Goal: Communication & Community: Answer question/provide support

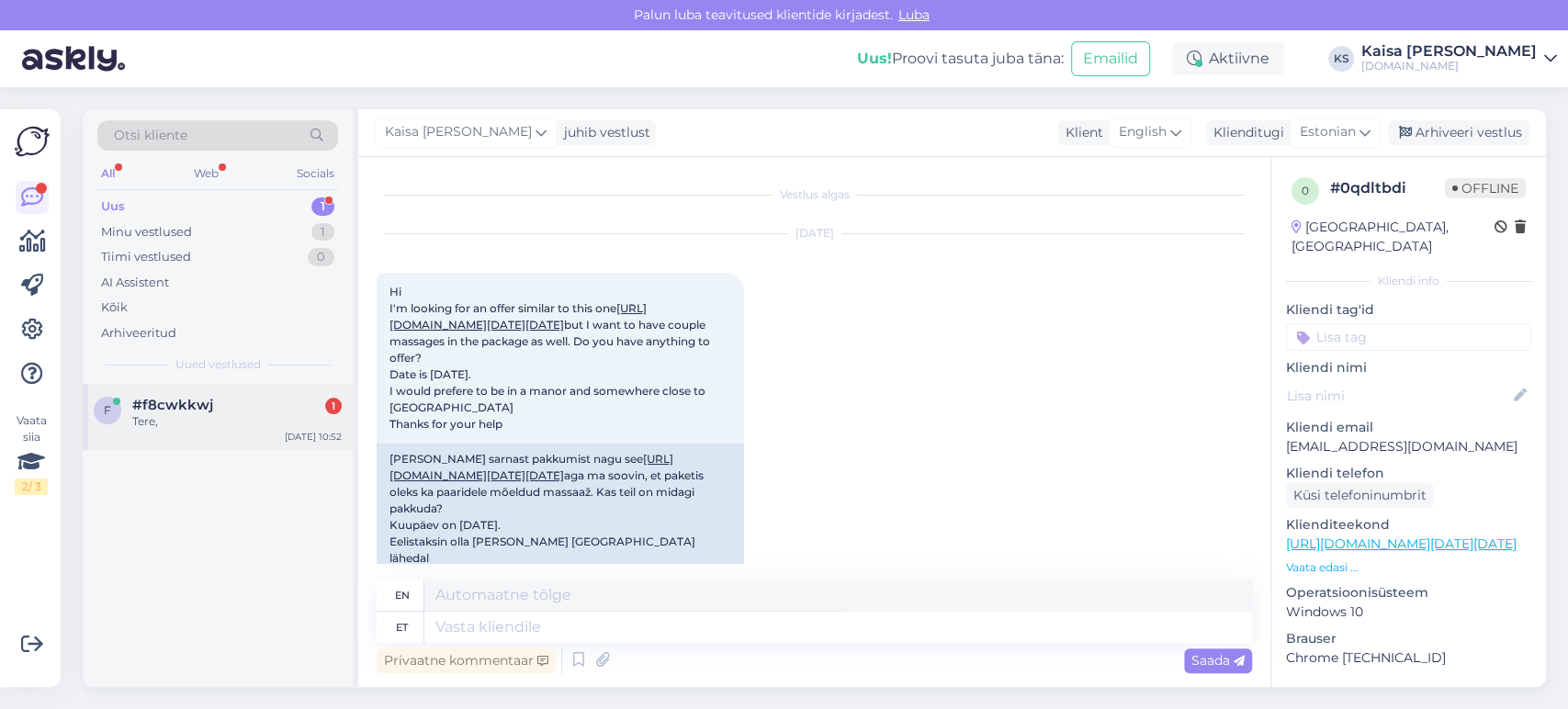
scroll to position [716, 0]
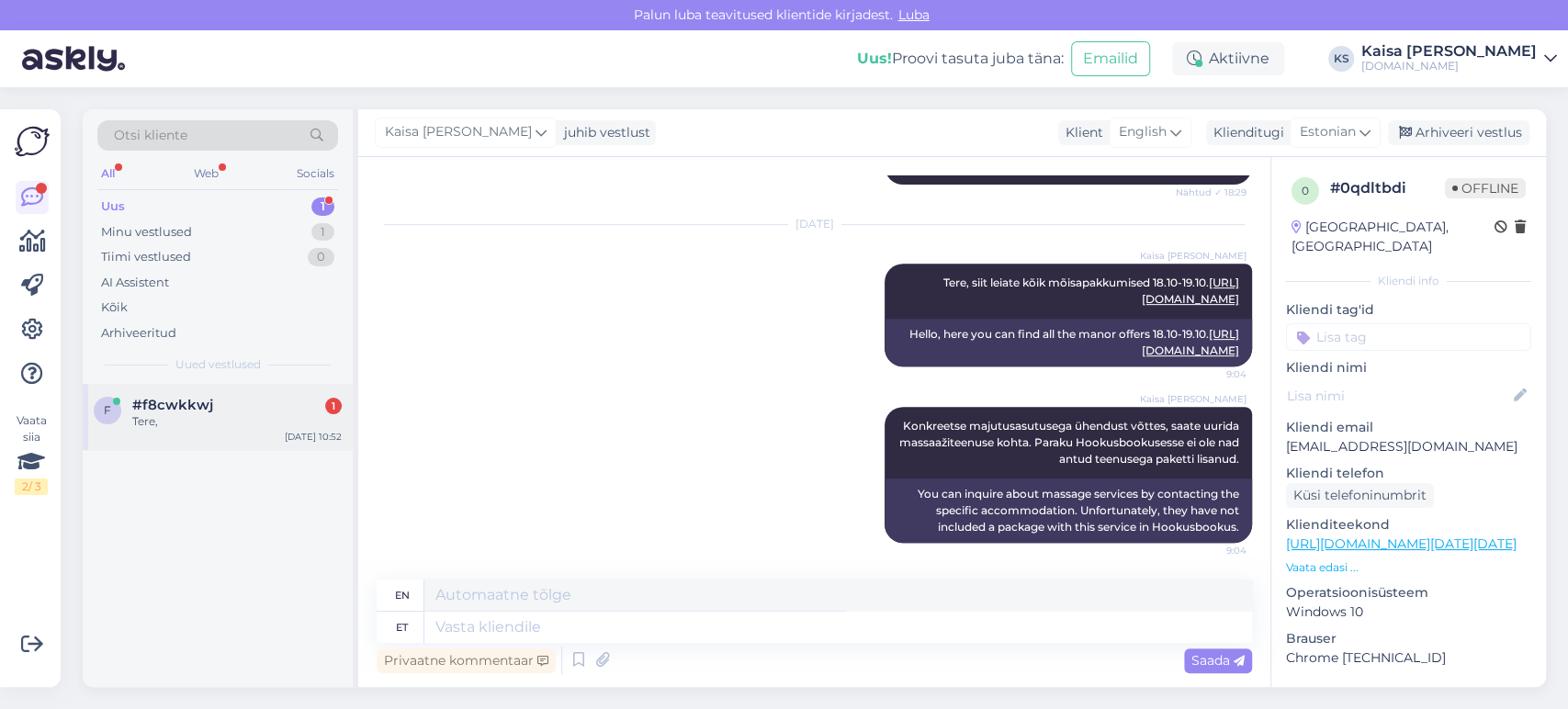
click at [245, 403] on div "#f8cwkkwj 1" at bounding box center [236, 405] width 209 height 17
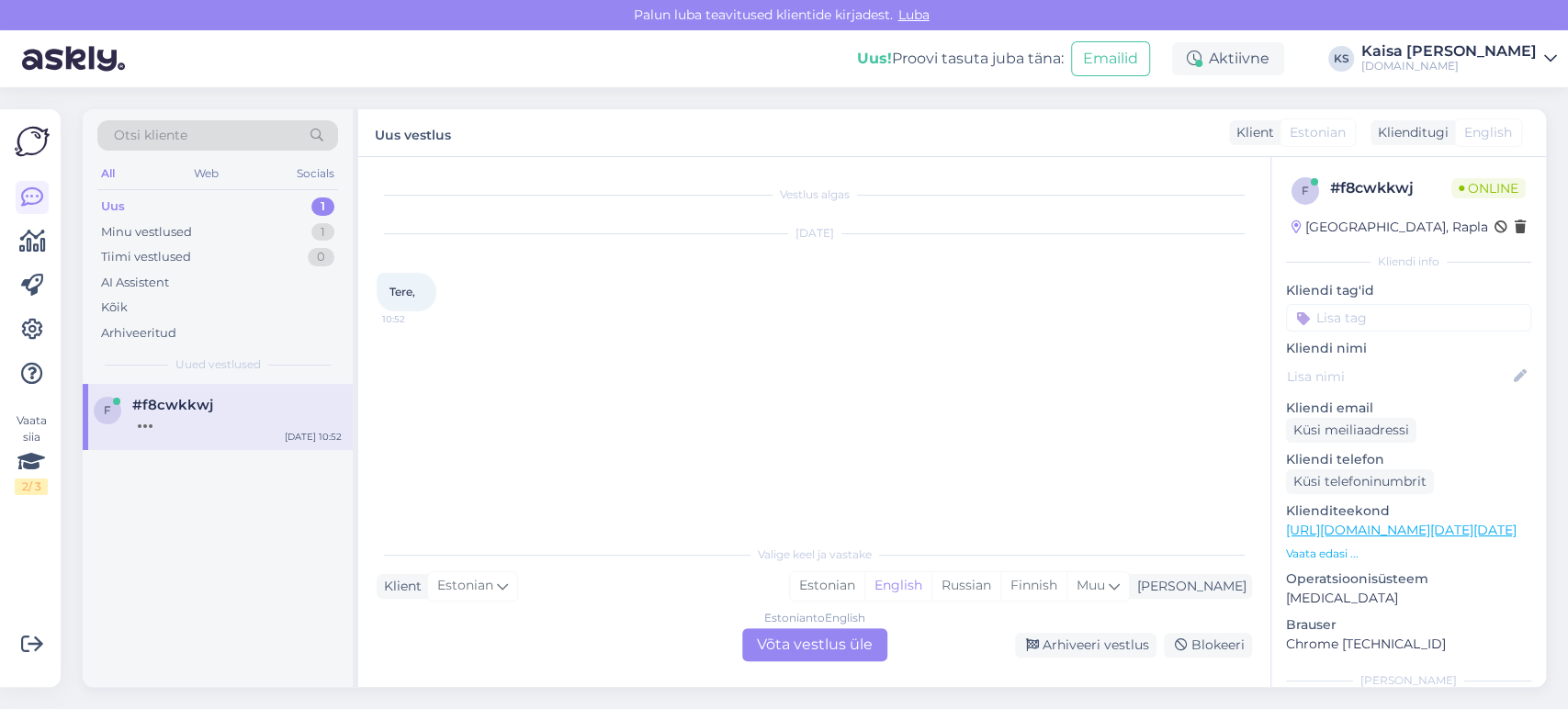
scroll to position [0, 0]
click at [865, 582] on div "Estonian" at bounding box center [827, 585] width 75 height 27
click at [831, 642] on div "Estonian to Estonian Võta vestlus üle" at bounding box center [814, 645] width 145 height 33
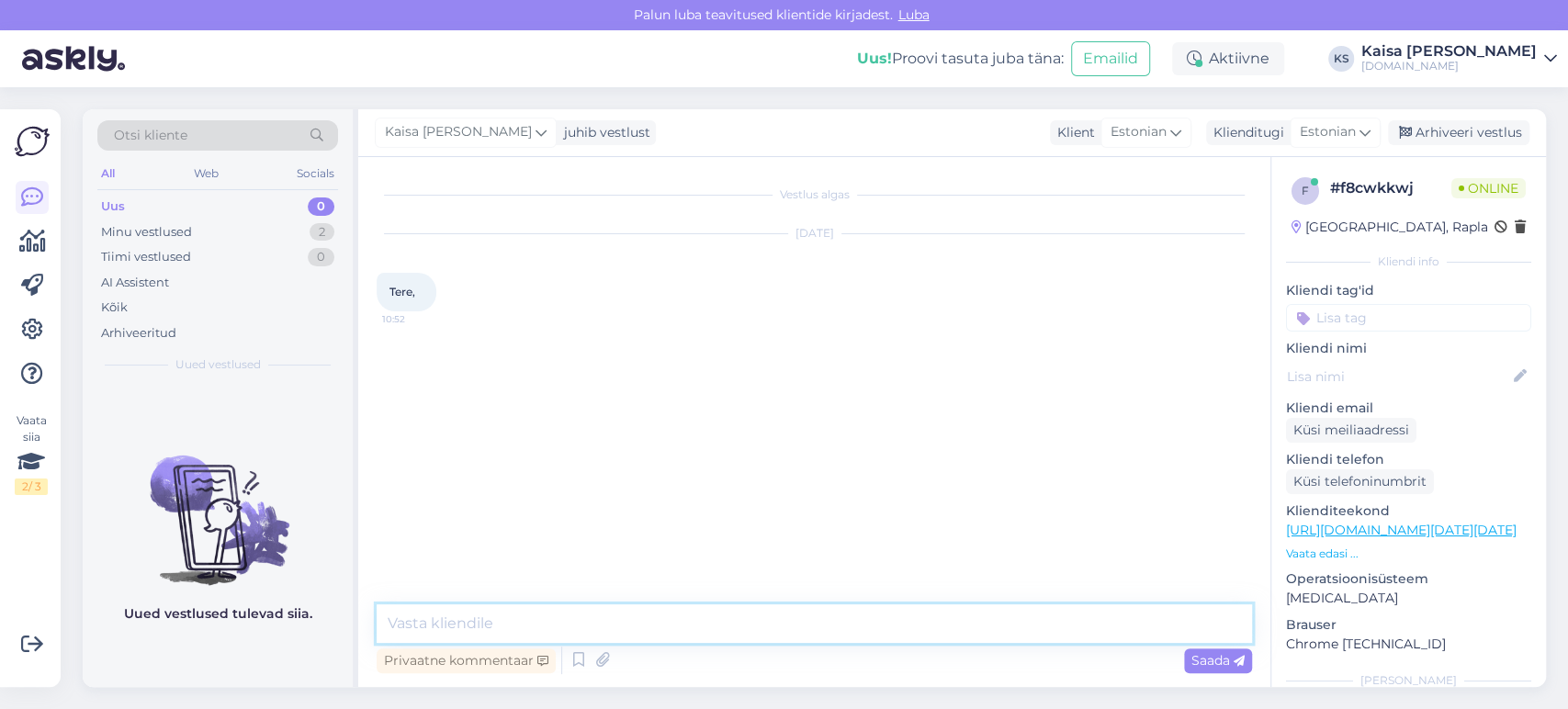
click at [806, 628] on textarea at bounding box center [814, 623] width 875 height 39
type textarea "Tere!"
click at [831, 353] on div "Kaisa [PERSON_NAME] Tere! Nähtud ✓ 10:52" at bounding box center [814, 371] width 875 height 79
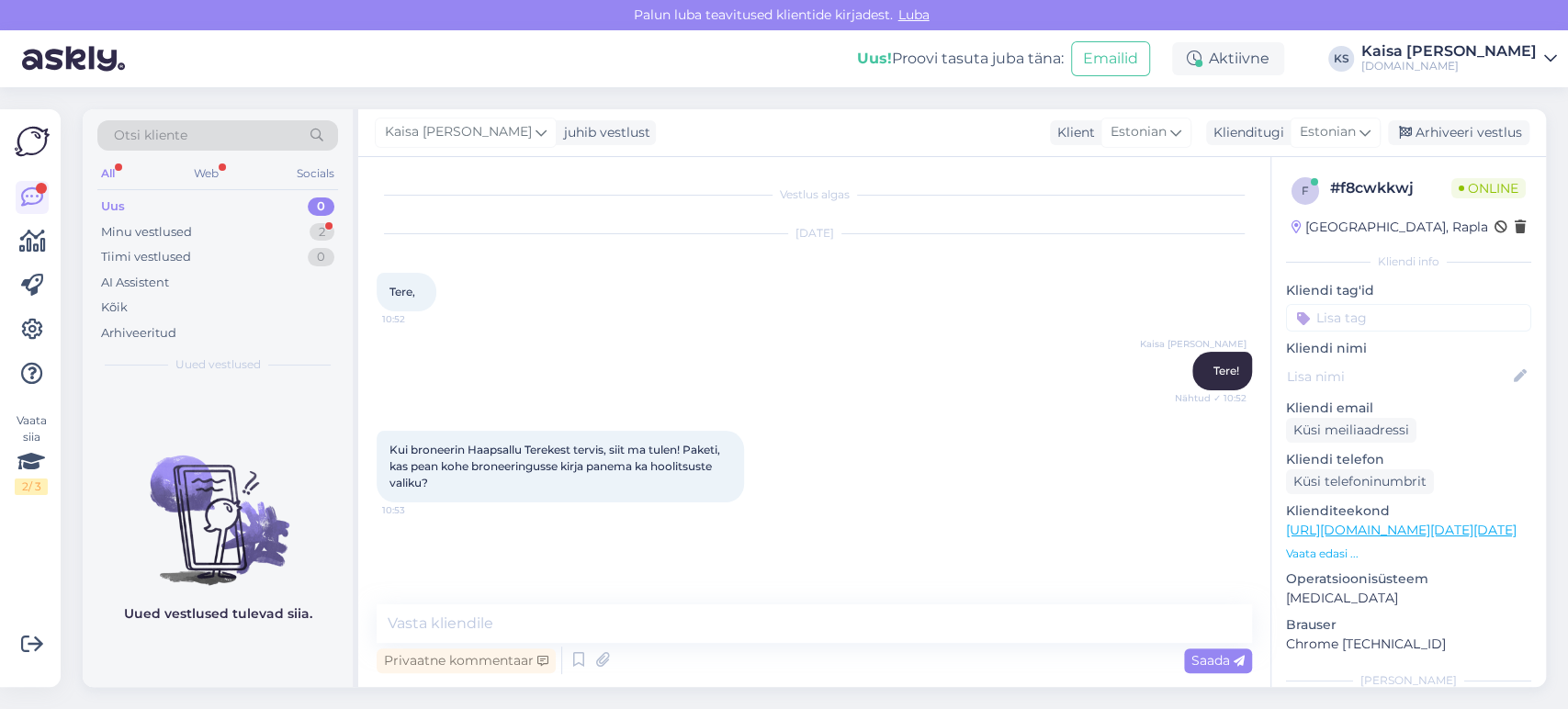
click at [902, 380] on div "Kaisa [PERSON_NAME] Tere! Nähtud ✓ 10:52" at bounding box center [814, 371] width 875 height 79
click at [1321, 547] on p "Vaata edasi ..." at bounding box center [1408, 553] width 245 height 17
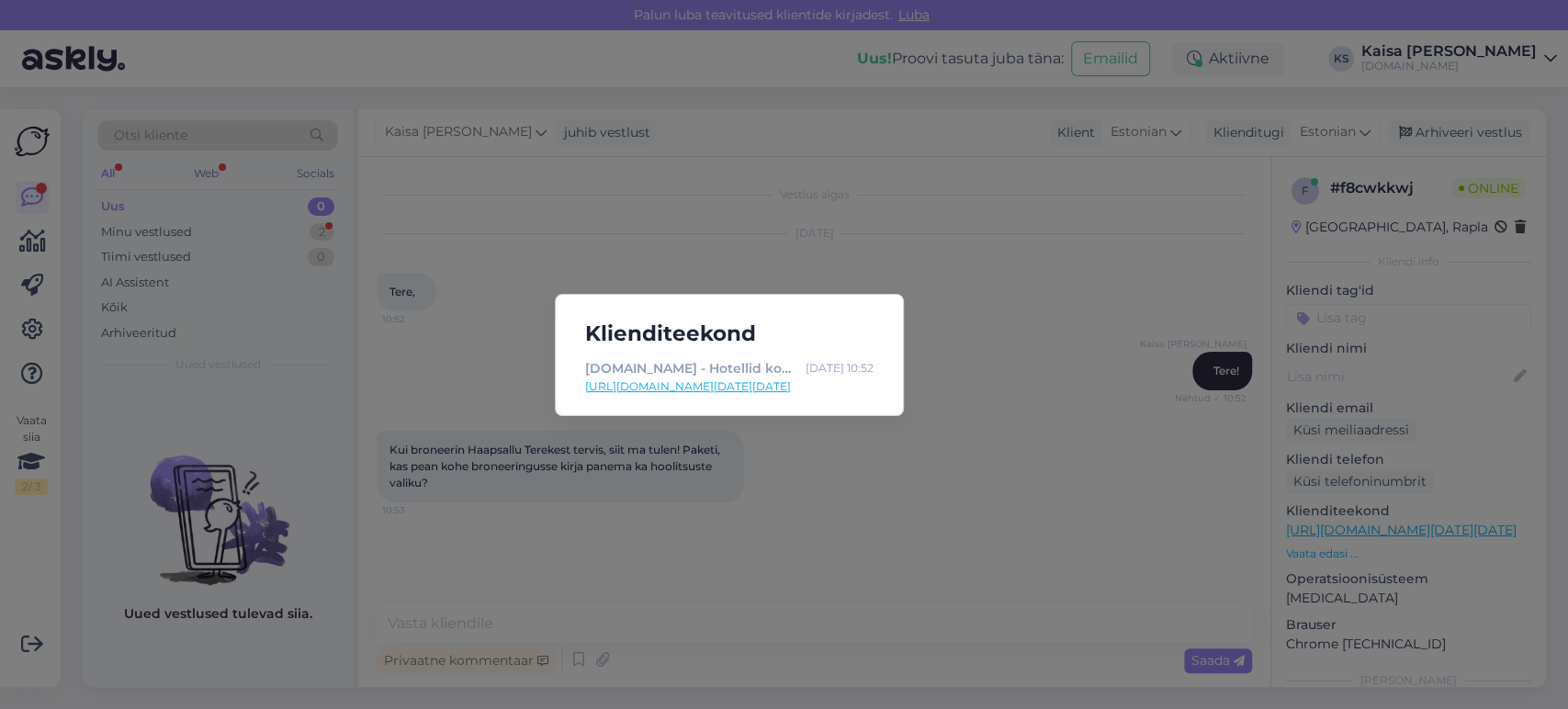
click at [832, 383] on link "[URL][DOMAIN_NAME][DATE][DATE]" at bounding box center [730, 386] width 289 height 17
click at [528, 597] on div "Klienditeekond [DOMAIN_NAME] - Hotellid koos võluvate lisavõimalustega [DATE] 1…" at bounding box center [784, 354] width 1568 height 709
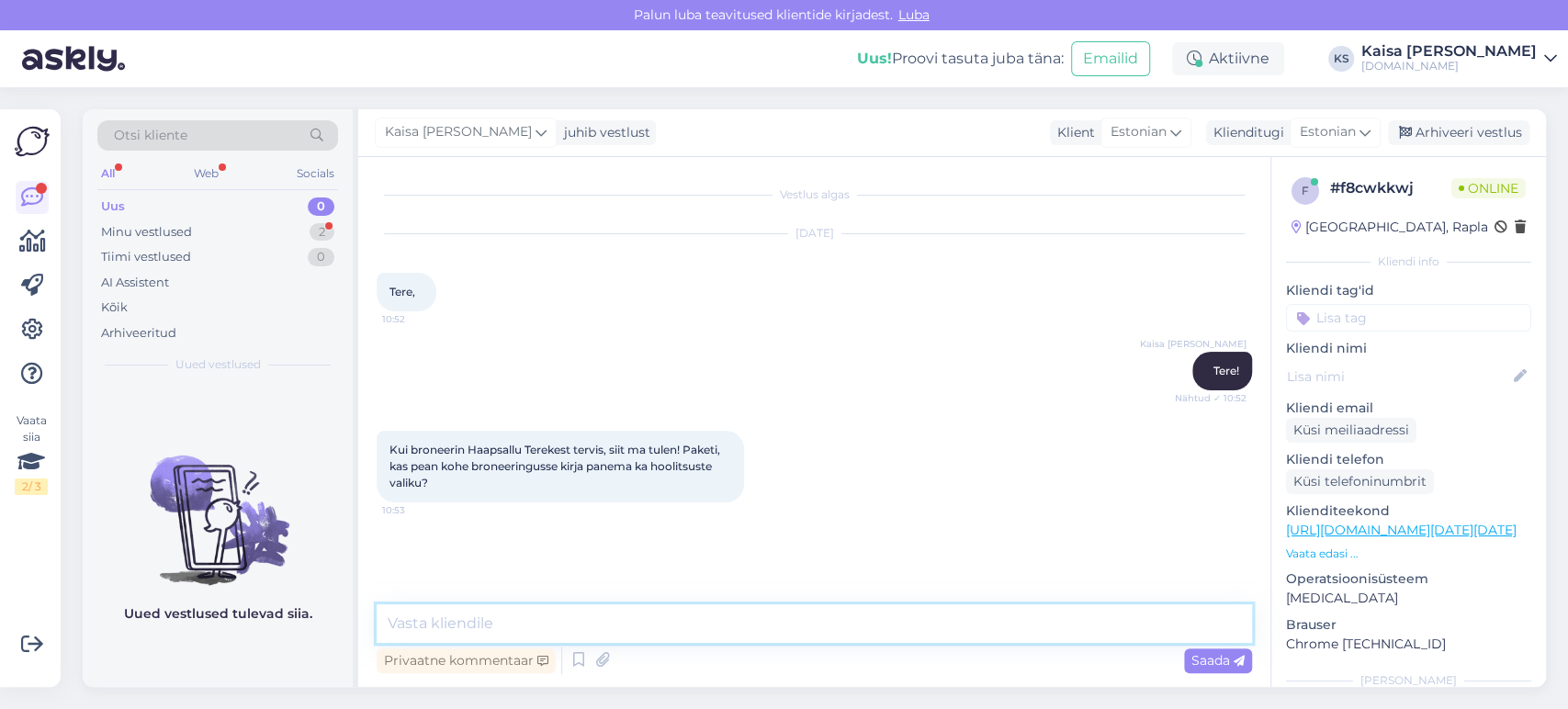
click at [538, 626] on textarea at bounding box center [814, 623] width 875 height 39
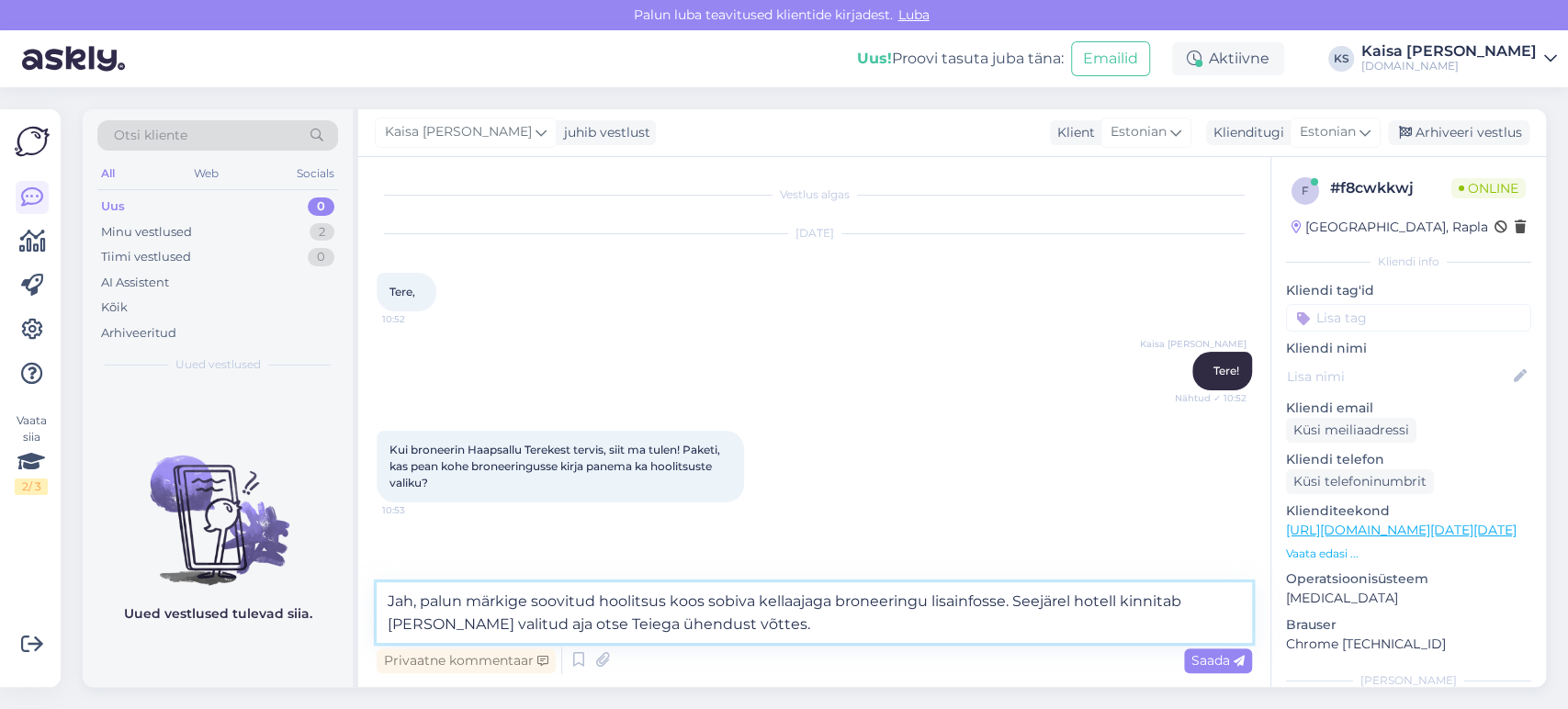
type textarea "Jah, palun märkige soovitud hoolitsus koos sobiva kellaajaga broneeringu lisain…"
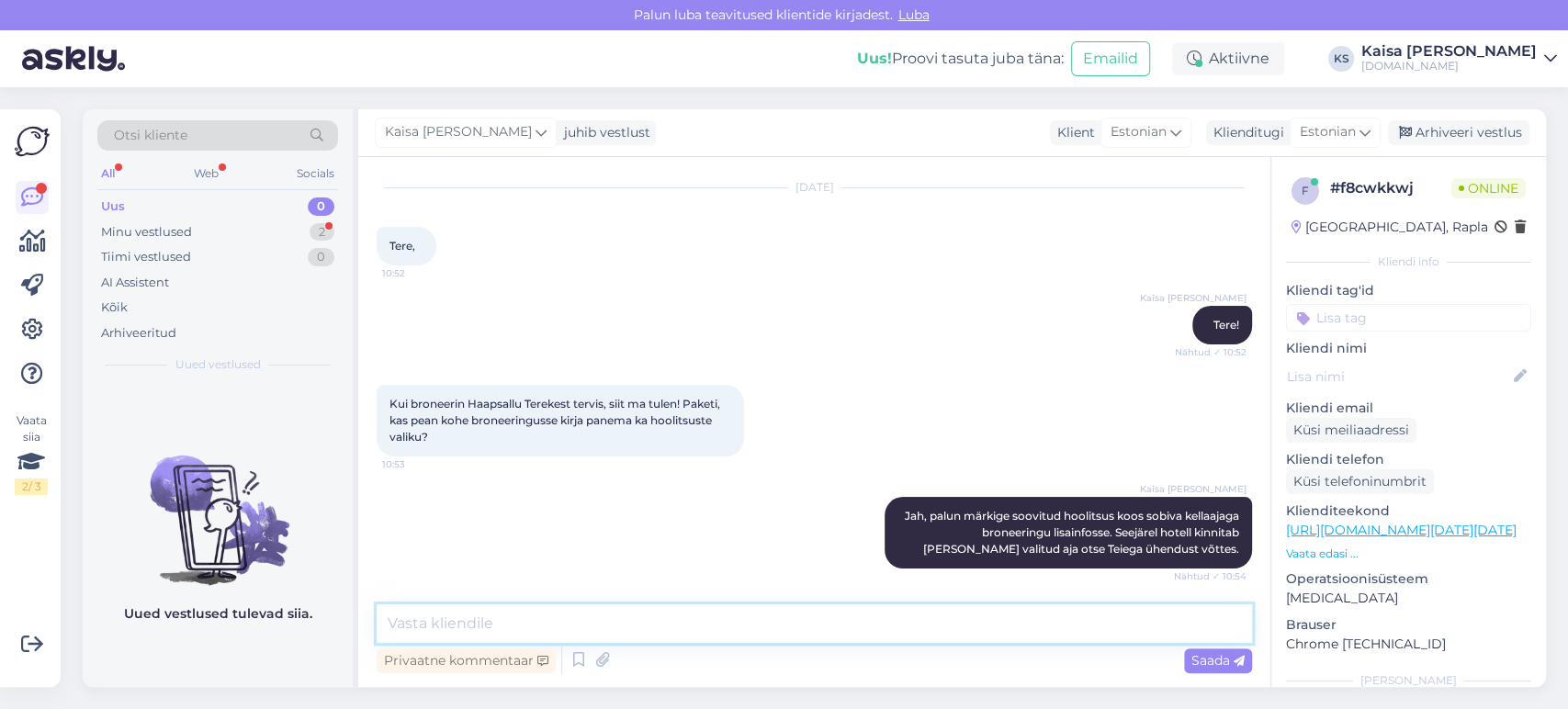
scroll to position [124, 0]
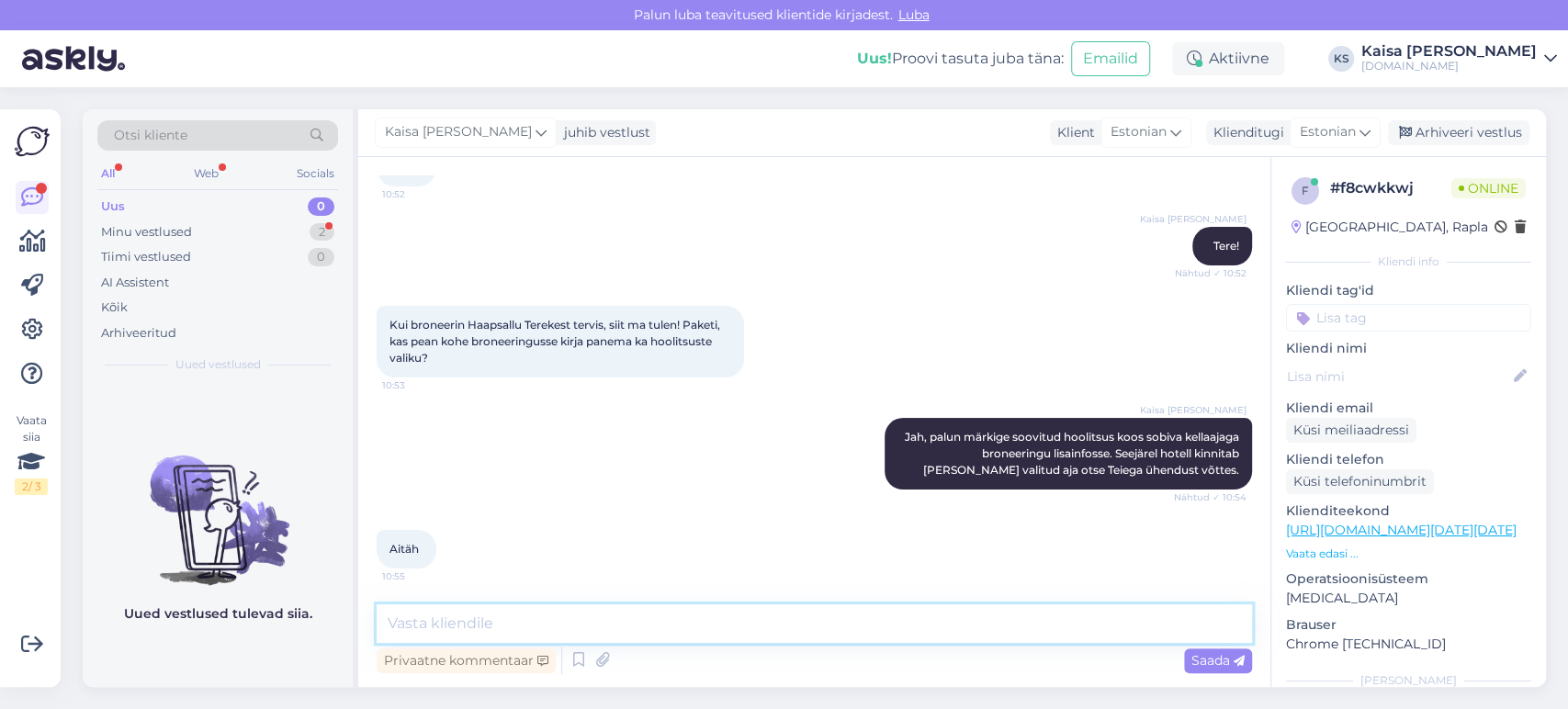
click at [819, 620] on textarea at bounding box center [814, 623] width 875 height 39
type textarea "Palun."
